Goal: Check status: Check status

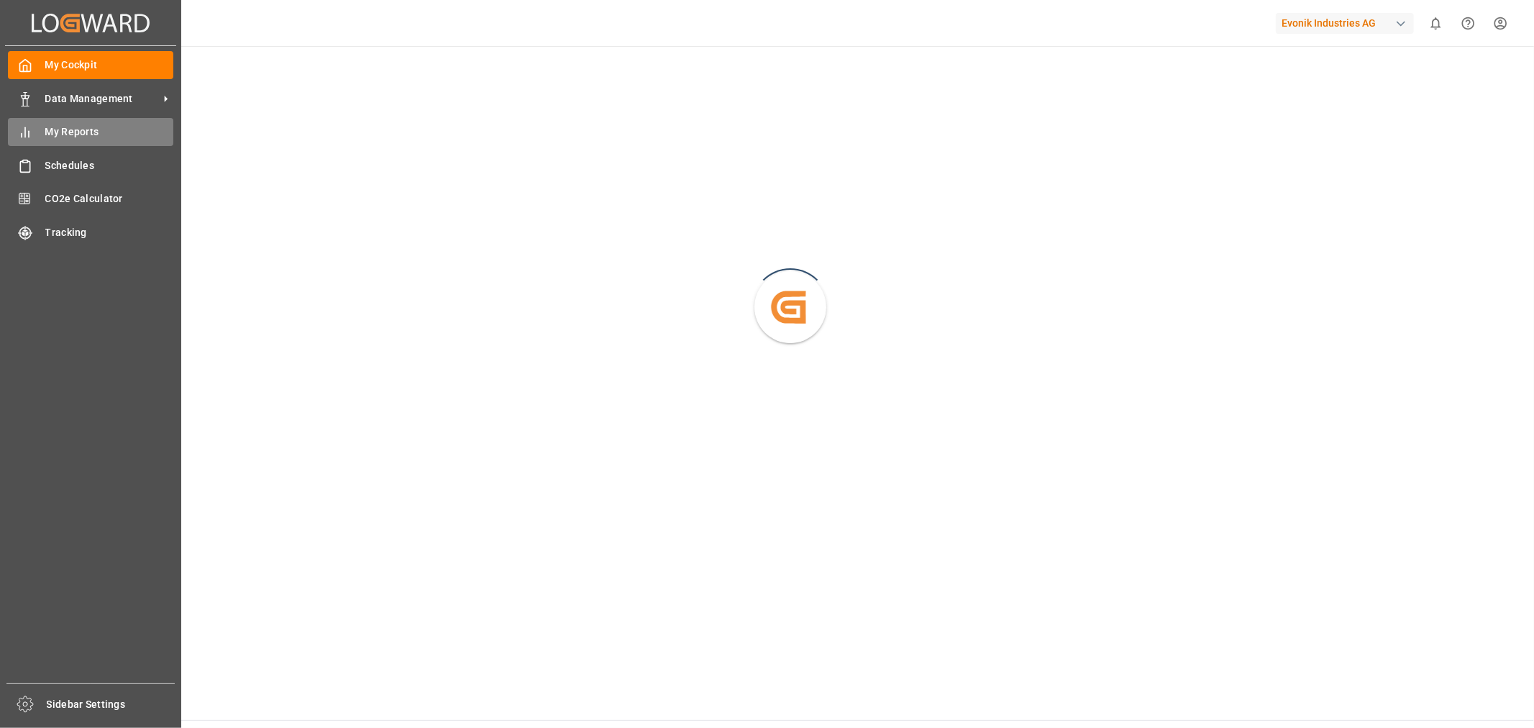
click at [68, 132] on span "My Reports" at bounding box center [109, 131] width 129 height 15
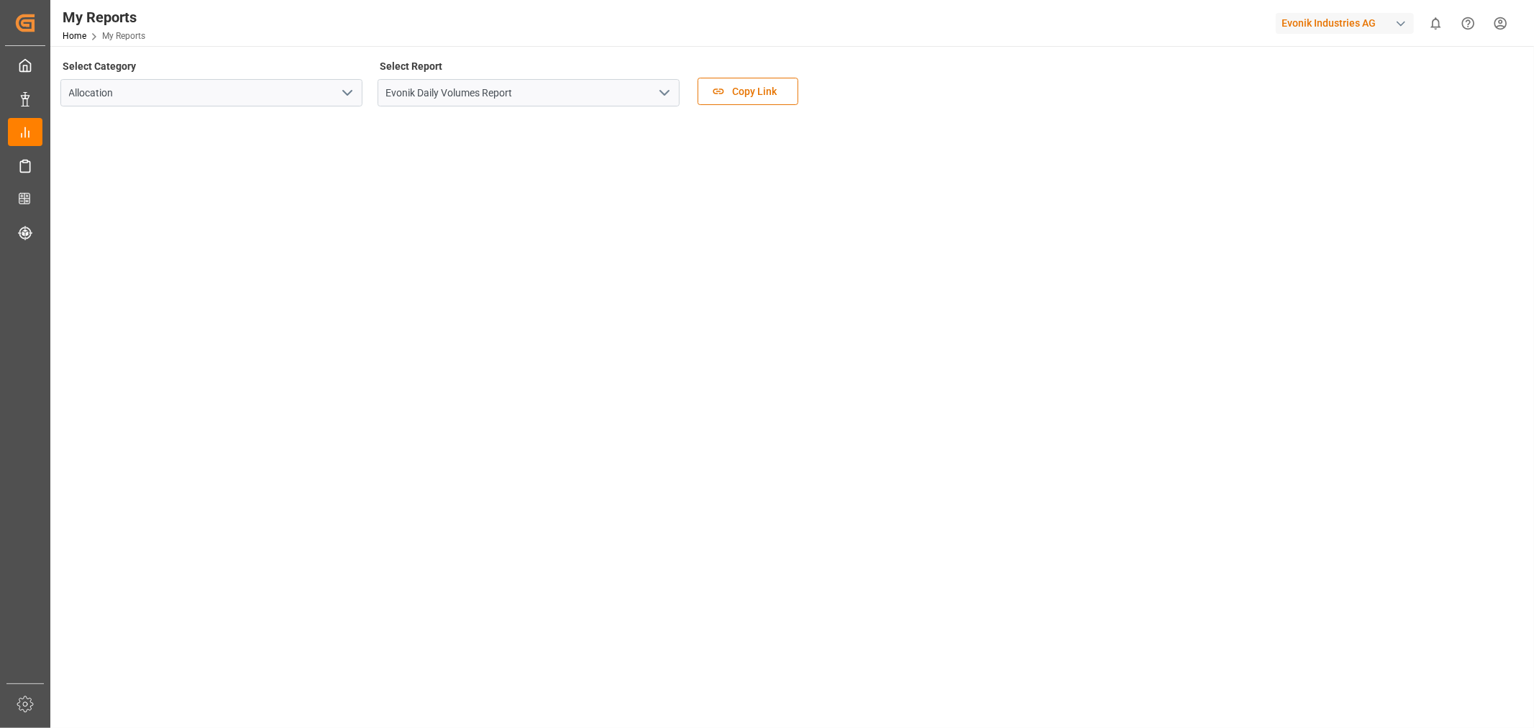
click at [672, 96] on icon "open menu" at bounding box center [664, 92] width 17 height 17
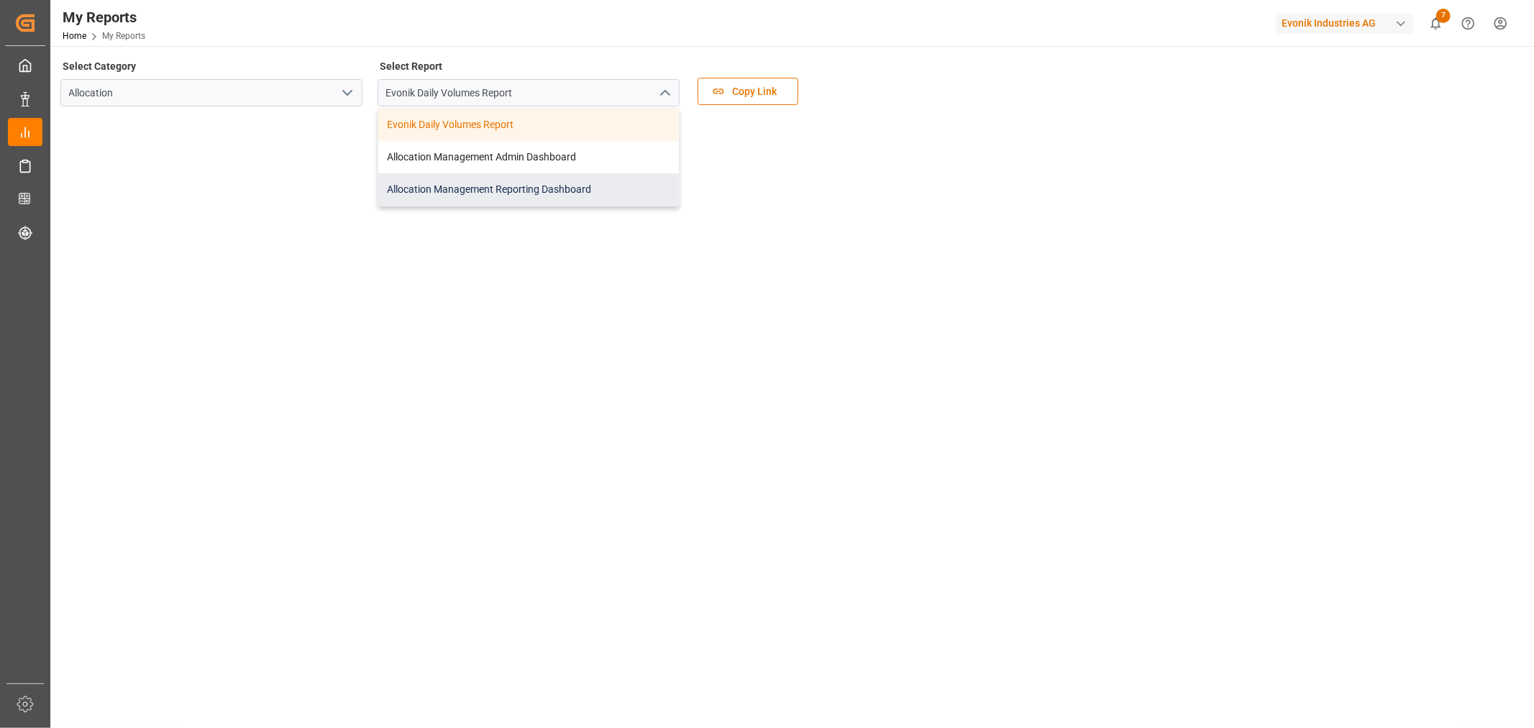
click at [508, 193] on div "Allocation Management Reporting Dashboard" at bounding box center [528, 189] width 301 height 32
